Goal: Task Accomplishment & Management: Use online tool/utility

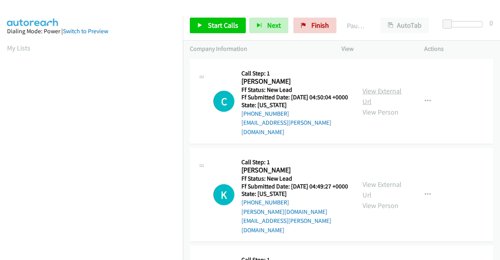
click at [373, 89] on link "View External Url" at bounding box center [381, 96] width 39 height 20
click at [364, 181] on div "View External Url View Person" at bounding box center [382, 195] width 41 height 32
click at [381, 180] on link "View External Url" at bounding box center [381, 190] width 39 height 20
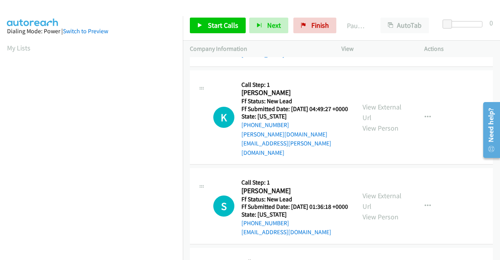
scroll to position [78, 0]
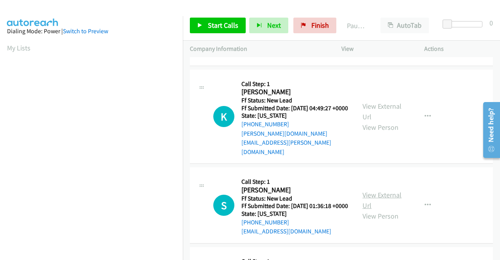
click at [369, 190] on link "View External Url" at bounding box center [381, 200] width 39 height 20
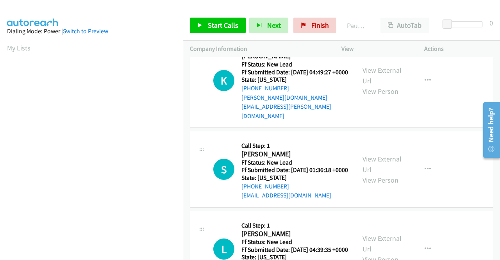
scroll to position [156, 0]
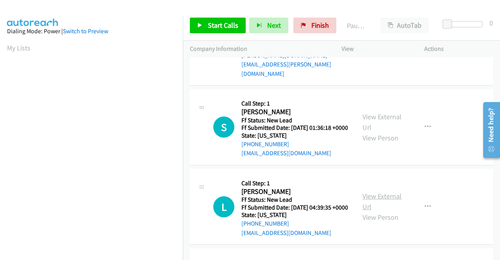
click at [384, 197] on link "View External Url" at bounding box center [381, 201] width 39 height 20
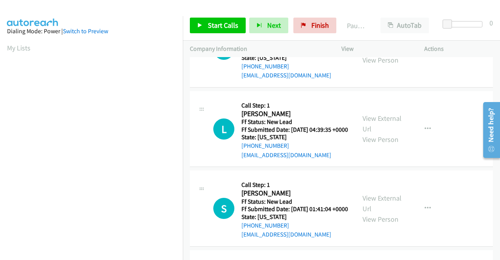
scroll to position [234, 0]
click at [369, 203] on link "View External Url" at bounding box center [381, 203] width 39 height 20
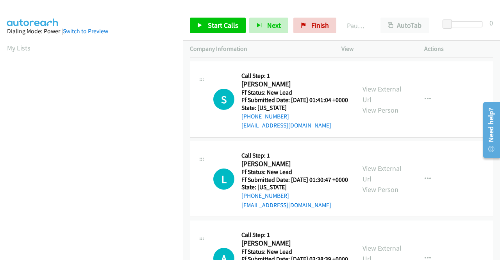
scroll to position [351, 0]
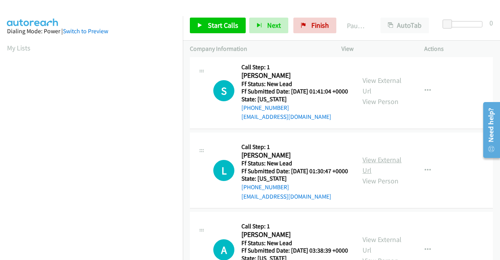
click at [379, 175] on link "View External Url" at bounding box center [381, 165] width 39 height 20
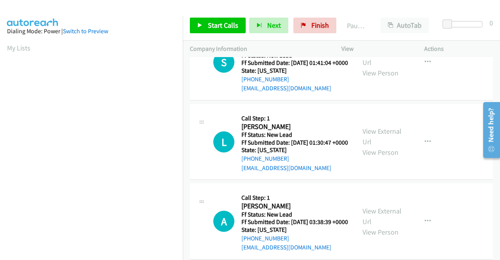
scroll to position [429, 0]
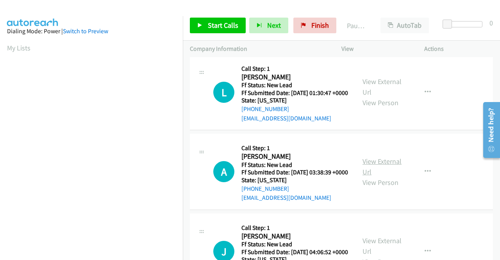
click at [372, 176] on link "View External Url" at bounding box center [381, 167] width 39 height 20
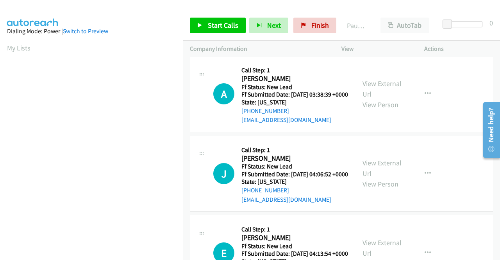
scroll to position [508, 0]
click at [368, 177] on link "View External Url" at bounding box center [381, 168] width 39 height 20
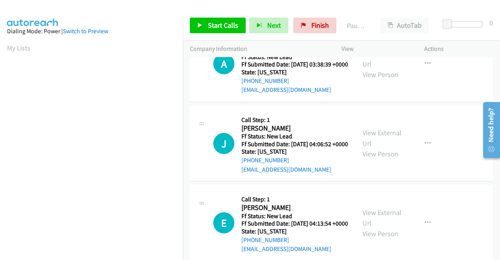
scroll to position [586, 0]
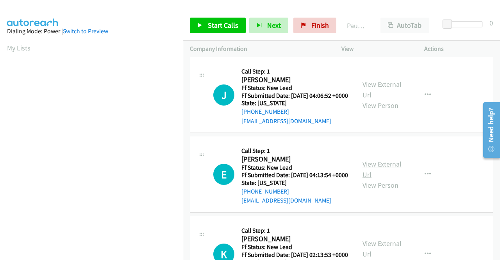
click at [362, 179] on link "View External Url" at bounding box center [381, 169] width 39 height 20
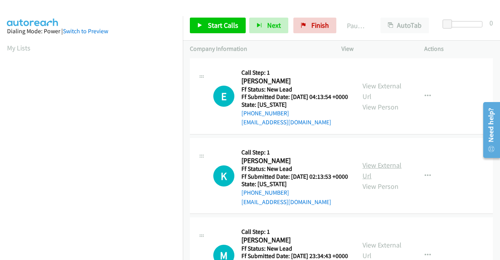
click at [374, 180] on link "View External Url" at bounding box center [381, 170] width 39 height 20
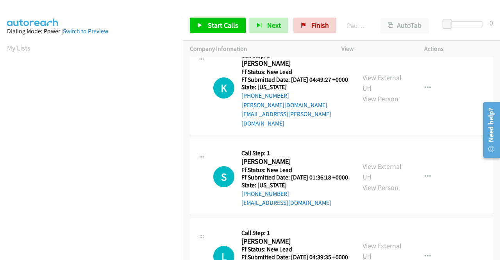
scroll to position [0, 0]
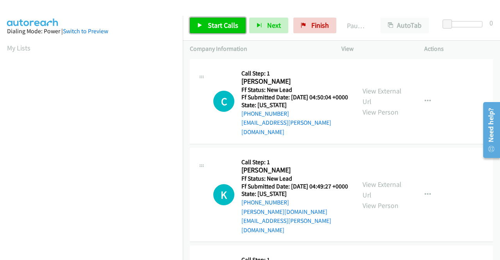
click at [212, 30] on link "Start Calls" at bounding box center [218, 26] width 56 height 16
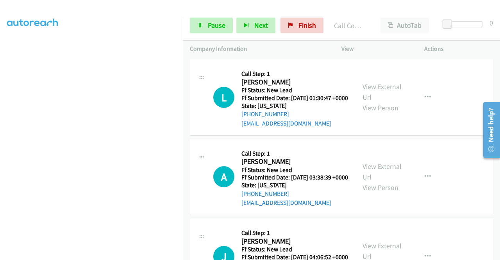
scroll to position [178, 0]
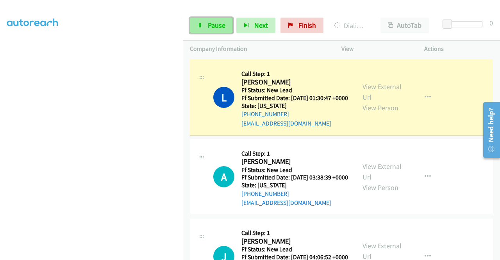
click at [206, 31] on link "Pause" at bounding box center [211, 26] width 43 height 16
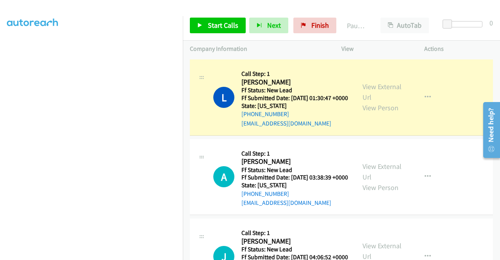
scroll to position [0, 0]
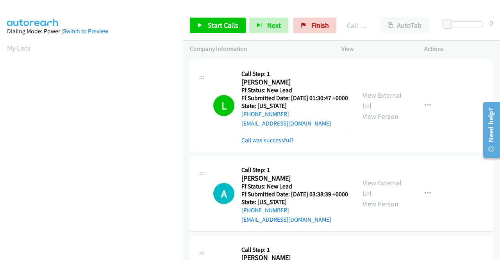
click at [259, 144] on link "Call was successful?" at bounding box center [267, 139] width 52 height 7
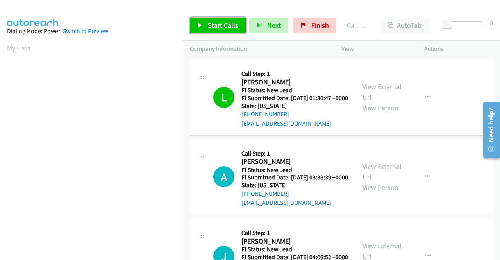
click at [233, 23] on span "Start Calls" at bounding box center [223, 25] width 30 height 9
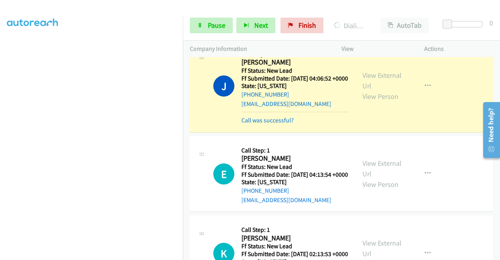
scroll to position [178, 0]
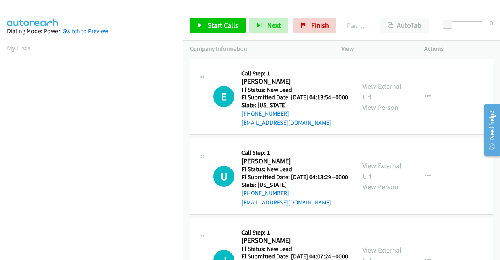
click at [377, 175] on link "View External Url" at bounding box center [381, 171] width 39 height 20
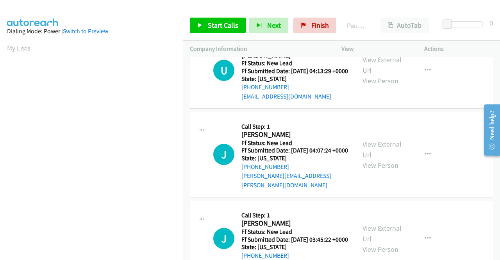
scroll to position [195, 0]
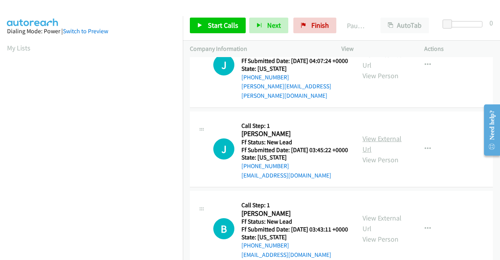
click at [370, 153] on link "View External Url" at bounding box center [381, 144] width 39 height 20
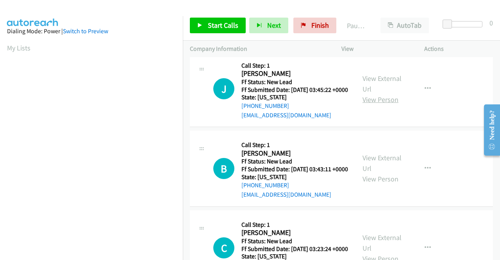
scroll to position [273, 0]
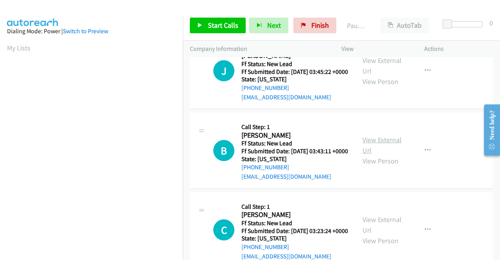
click at [382, 155] on link "View External Url" at bounding box center [381, 145] width 39 height 20
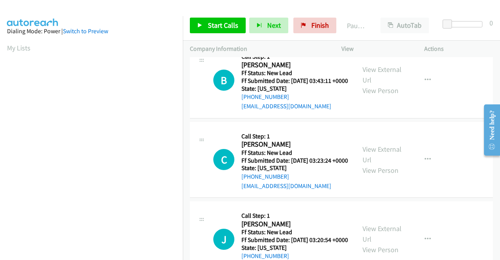
scroll to position [351, 0]
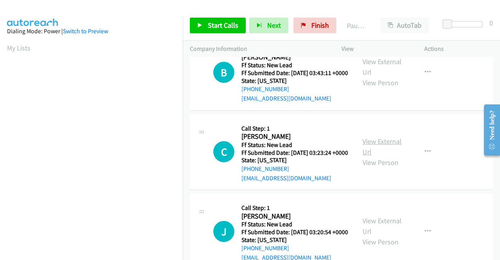
click at [369, 156] on link "View External Url" at bounding box center [381, 147] width 39 height 20
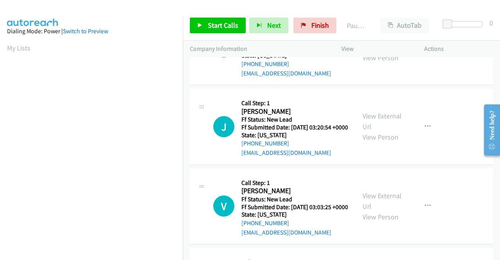
scroll to position [468, 0]
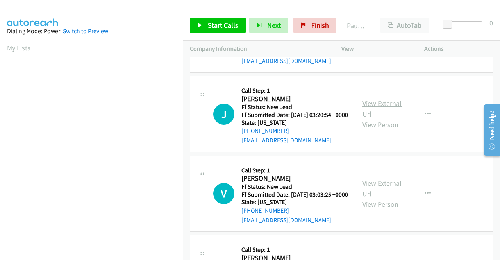
click at [386, 118] on link "View External Url" at bounding box center [381, 109] width 39 height 20
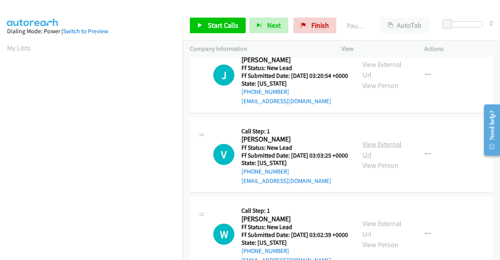
click at [389, 159] on link "View External Url" at bounding box center [381, 149] width 39 height 20
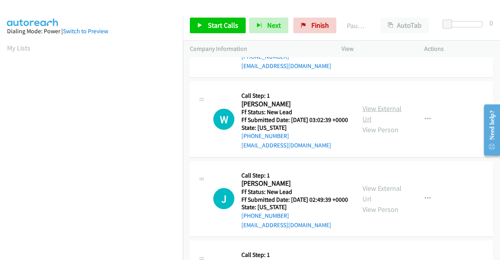
scroll to position [625, 0]
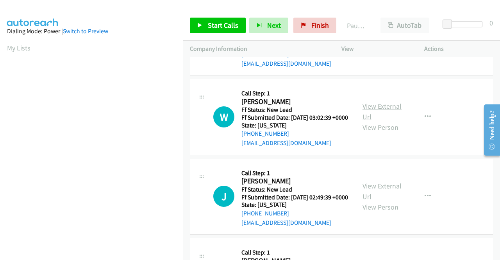
click at [377, 121] on link "View External Url" at bounding box center [381, 112] width 39 height 20
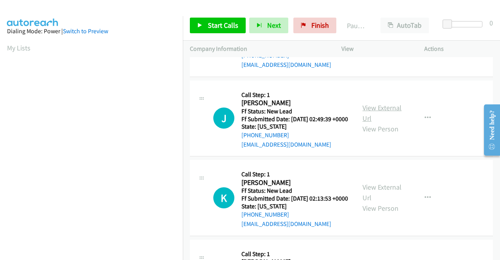
click at [376, 123] on link "View External Url" at bounding box center [381, 113] width 39 height 20
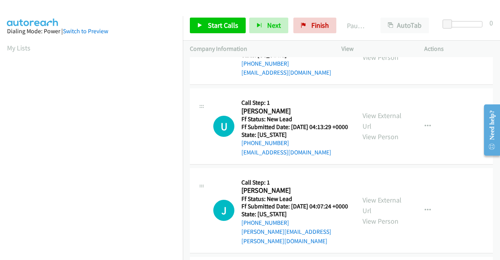
scroll to position [0, 0]
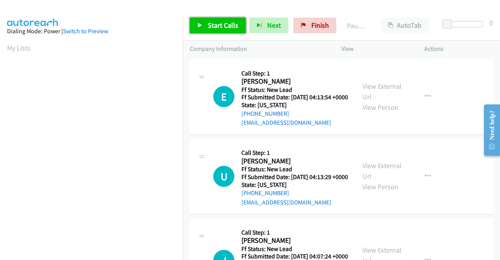
click at [223, 23] on span "Start Calls" at bounding box center [223, 25] width 30 height 9
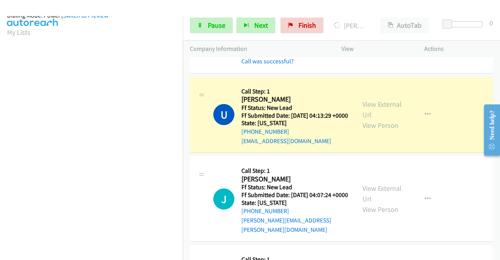
scroll to position [178, 0]
click at [223, 28] on span "Pause" at bounding box center [217, 25] width 18 height 9
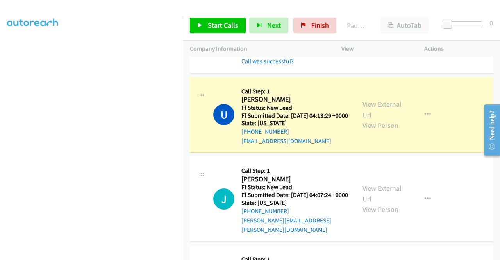
scroll to position [61, 0]
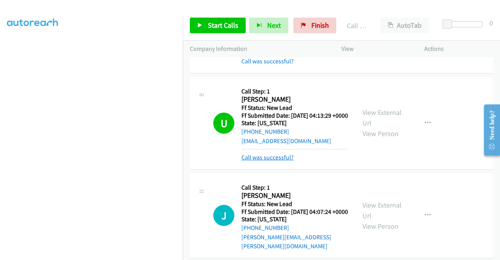
click at [255, 161] on link "Call was successful?" at bounding box center [267, 156] width 52 height 7
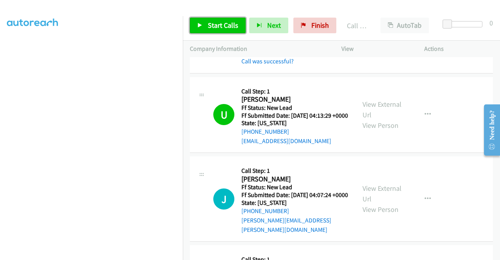
click at [235, 27] on span "Start Calls" at bounding box center [223, 25] width 30 height 9
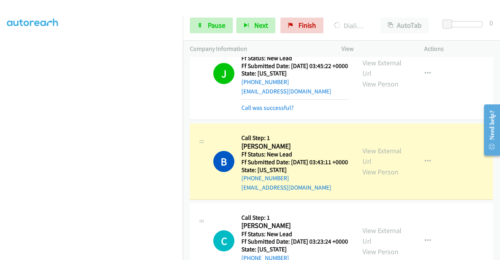
scroll to position [0, 0]
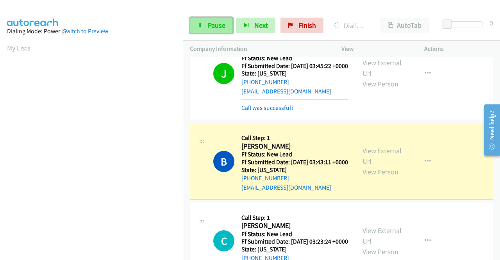
click at [214, 22] on span "Pause" at bounding box center [217, 25] width 18 height 9
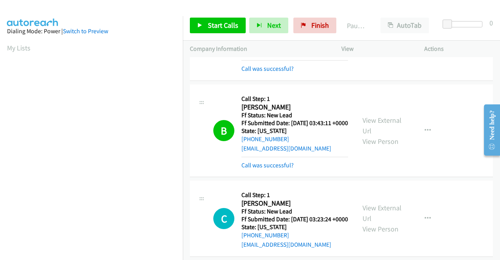
scroll to position [390, 0]
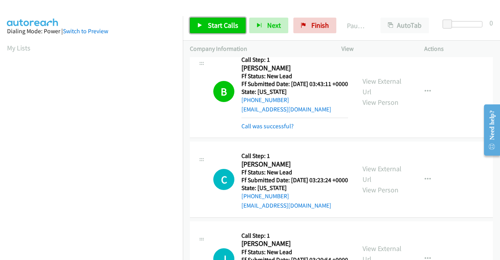
click at [227, 25] on span "Start Calls" at bounding box center [223, 25] width 30 height 9
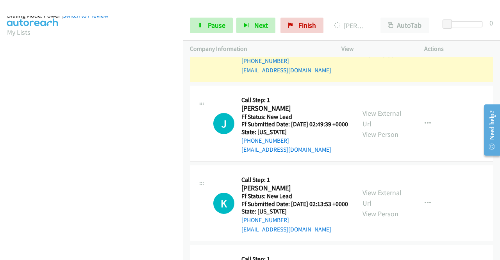
scroll to position [178, 0]
click at [219, 30] on link "Pause" at bounding box center [211, 26] width 43 height 16
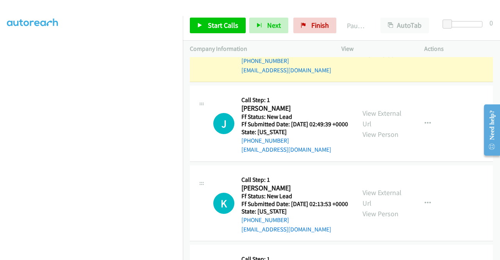
scroll to position [61, 0]
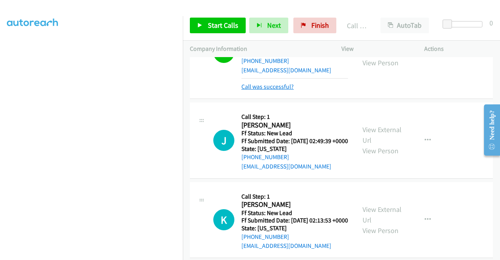
click at [262, 90] on link "Call was successful?" at bounding box center [267, 86] width 52 height 7
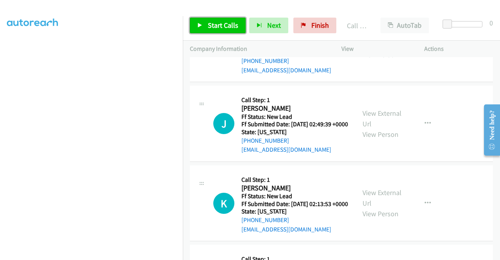
click at [235, 23] on span "Start Calls" at bounding box center [223, 25] width 30 height 9
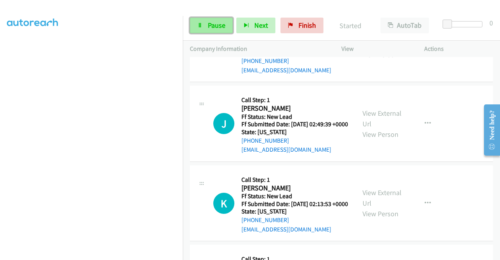
click at [223, 28] on span "Pause" at bounding box center [217, 25] width 18 height 9
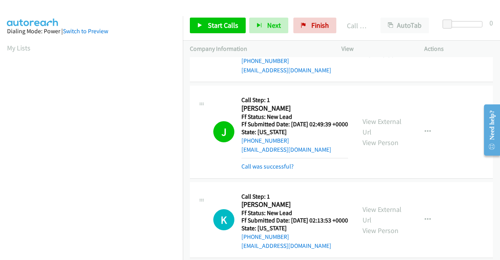
scroll to position [178, 0]
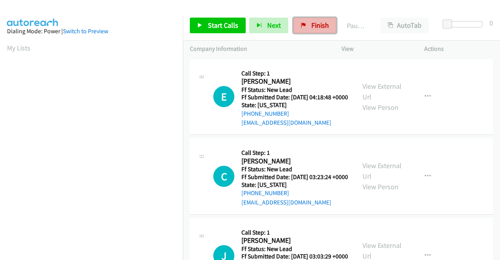
click at [311, 24] on span "Finish" at bounding box center [320, 25] width 18 height 9
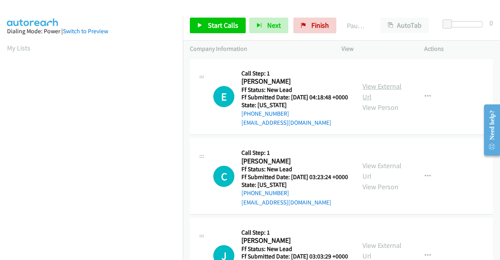
click at [375, 87] on link "View External Url" at bounding box center [381, 92] width 39 height 20
click at [367, 177] on link "View External Url" at bounding box center [381, 171] width 39 height 20
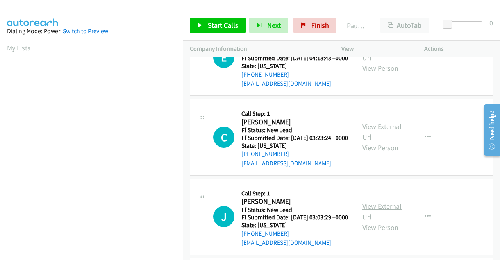
click at [367, 221] on link "View External Url" at bounding box center [381, 211] width 39 height 20
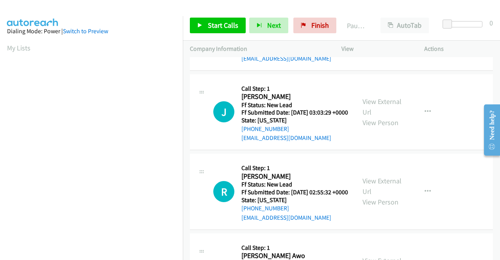
scroll to position [156, 0]
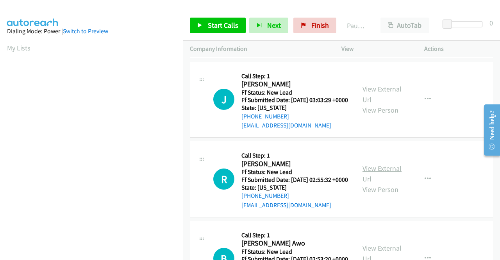
click at [366, 183] on link "View External Url" at bounding box center [381, 174] width 39 height 20
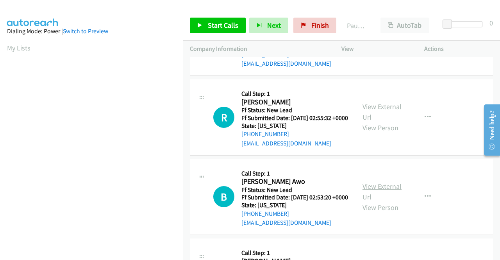
scroll to position [234, 0]
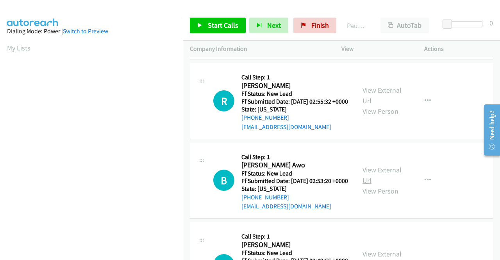
click at [383, 185] on link "View External Url" at bounding box center [381, 175] width 39 height 20
click at [225, 25] on span "Start Calls" at bounding box center [223, 25] width 30 height 9
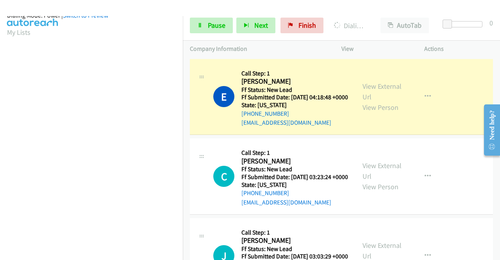
scroll to position [178, 0]
click at [202, 25] on icon at bounding box center [199, 25] width 5 height 5
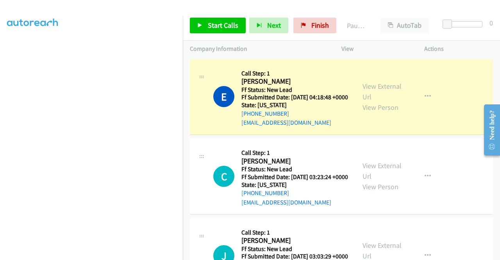
scroll to position [22, 0]
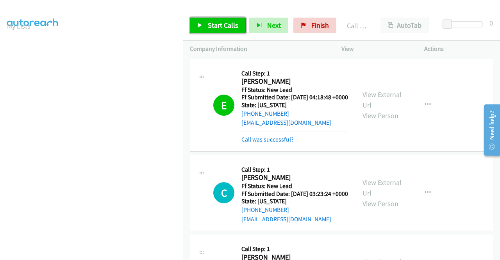
click at [216, 25] on span "Start Calls" at bounding box center [223, 25] width 30 height 9
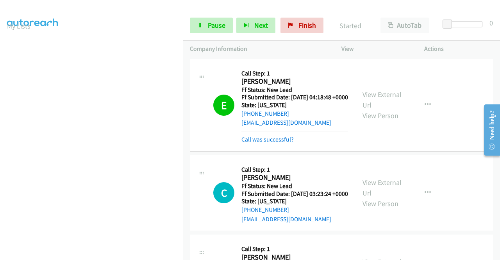
click at [266, 151] on div "E Callback Scheduled Call Step: 1 [PERSON_NAME] America/New_York Ff Status: New…" at bounding box center [341, 105] width 303 height 93
click at [267, 143] on link "Call was successful?" at bounding box center [267, 138] width 52 height 7
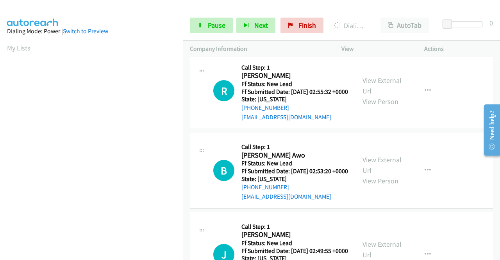
scroll to position [273, 0]
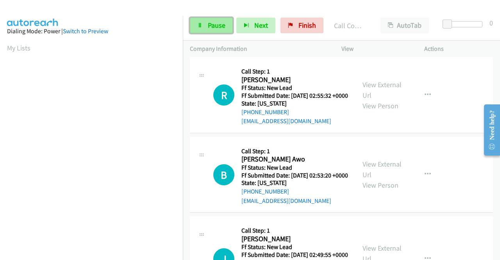
click at [222, 27] on span "Pause" at bounding box center [217, 25] width 18 height 9
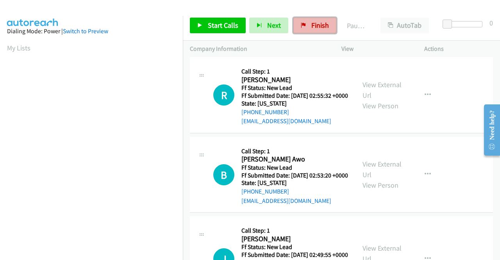
click at [320, 26] on span "Finish" at bounding box center [320, 25] width 18 height 9
